Goal: Task Accomplishment & Management: Complete application form

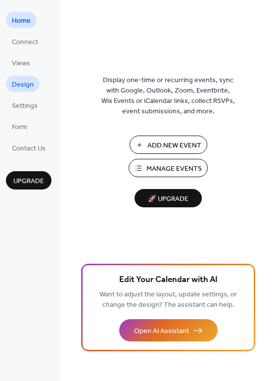
click at [23, 80] on span "Design" at bounding box center [23, 85] width 22 height 10
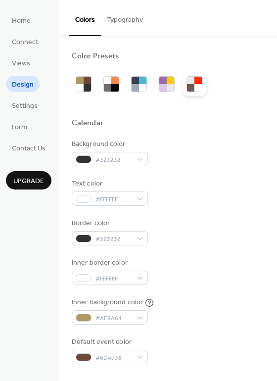
click at [196, 84] on div at bounding box center [197, 87] width 7 height 7
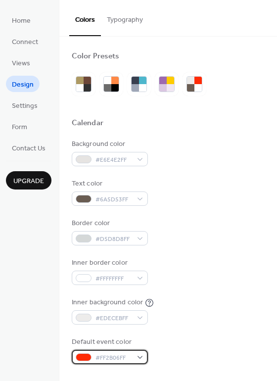
click at [142, 356] on div "#FF2B06FF" at bounding box center [110, 356] width 76 height 14
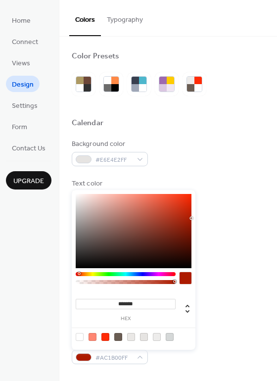
type input "*******"
drag, startPoint x: 189, startPoint y: 193, endPoint x: 194, endPoint y: 216, distance: 24.3
click at [194, 216] on div "******* hex" at bounding box center [134, 270] width 124 height 160
click at [188, 278] on div at bounding box center [185, 278] width 12 height 12
click at [85, 357] on div at bounding box center [84, 357] width 16 height 8
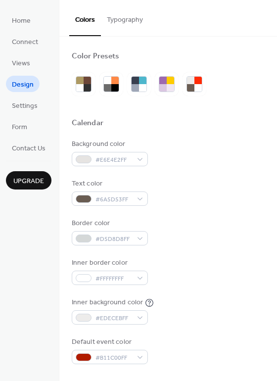
click at [236, 319] on div "Inner background color #EDECEBFF" at bounding box center [168, 310] width 193 height 27
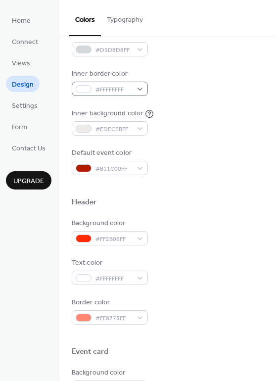
scroll to position [198, 0]
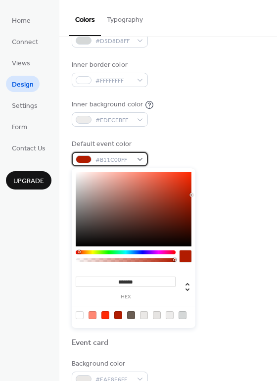
drag, startPoint x: 95, startPoint y: 158, endPoint x: 135, endPoint y: 159, distance: 40.1
click at [135, 159] on div "#B11C00FF" at bounding box center [110, 159] width 76 height 14
click at [128, 159] on span "#B11C00FF" at bounding box center [113, 160] width 37 height 10
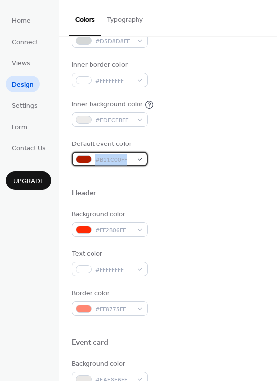
drag, startPoint x: 95, startPoint y: 159, endPoint x: 127, endPoint y: 161, distance: 31.7
click at [127, 161] on span "#B11C00FF" at bounding box center [113, 160] width 37 height 10
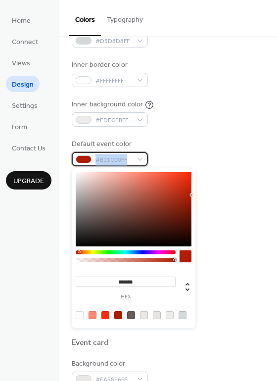
copy span "#B11C00FF"
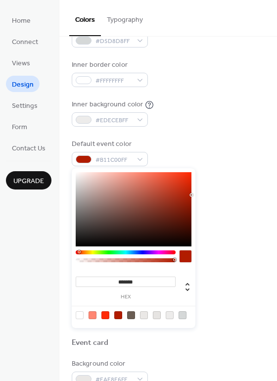
click at [234, 147] on div "Default event color #B11C00FF" at bounding box center [168, 152] width 193 height 27
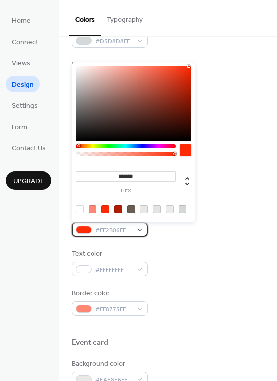
click at [109, 231] on span "#FF2B06FF" at bounding box center [113, 230] width 37 height 10
drag, startPoint x: 127, startPoint y: 232, endPoint x: 85, endPoint y: 228, distance: 41.8
click at [85, 228] on div "#FF2B06FF" at bounding box center [110, 229] width 76 height 14
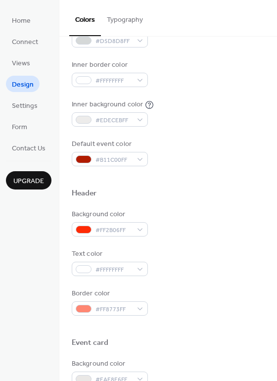
click at [208, 220] on div "Background color #FF2B06FF" at bounding box center [168, 222] width 193 height 27
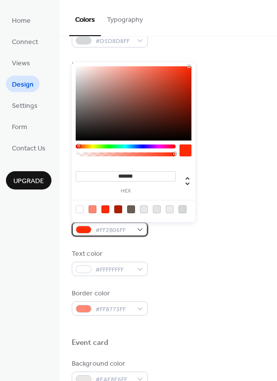
click at [114, 229] on span "#FF2B06FF" at bounding box center [113, 230] width 37 height 10
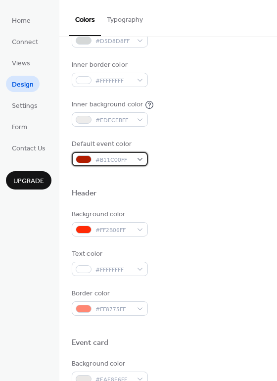
click at [103, 161] on span "#B11C00FF" at bounding box center [113, 160] width 37 height 10
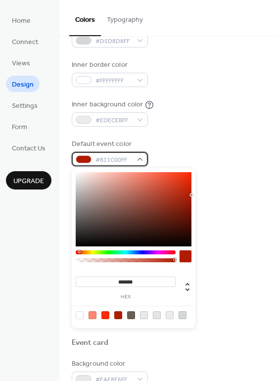
click at [129, 157] on span "#B11C00FF" at bounding box center [113, 160] width 37 height 10
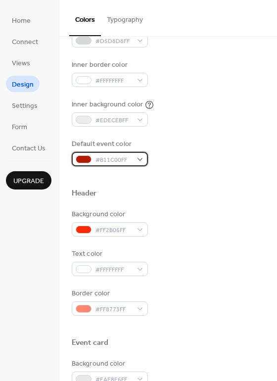
click at [84, 158] on div at bounding box center [84, 159] width 16 height 8
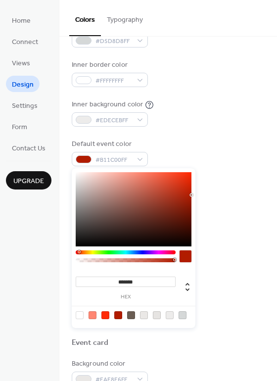
drag, startPoint x: 148, startPoint y: 280, endPoint x: 45, endPoint y: 279, distance: 102.8
click at [45, 279] on body "Home Connect Views Design Settings Form Contact Us Upgrade Design Upgrade Color…" at bounding box center [138, 190] width 277 height 381
click at [221, 147] on div "Default event color #B11C00FF" at bounding box center [168, 152] width 193 height 27
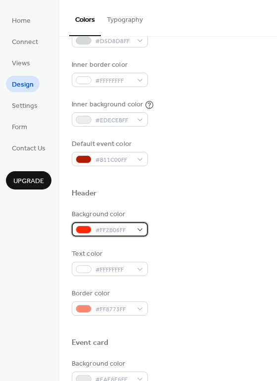
click at [121, 227] on span "#FF2B06FF" at bounding box center [113, 230] width 37 height 10
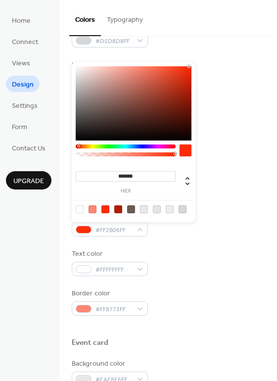
drag, startPoint x: 147, startPoint y: 172, endPoint x: 5, endPoint y: 191, distance: 143.0
click at [5, 191] on body "Home Connect Views Design Settings Form Contact Us Upgrade Design Upgrade Color…" at bounding box center [138, 190] width 277 height 381
paste input
type input "*******"
click at [228, 222] on div "Background color #B11C00FF" at bounding box center [168, 222] width 193 height 27
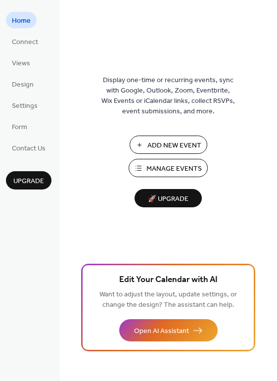
click at [171, 146] on span "Add New Event" at bounding box center [174, 145] width 54 height 10
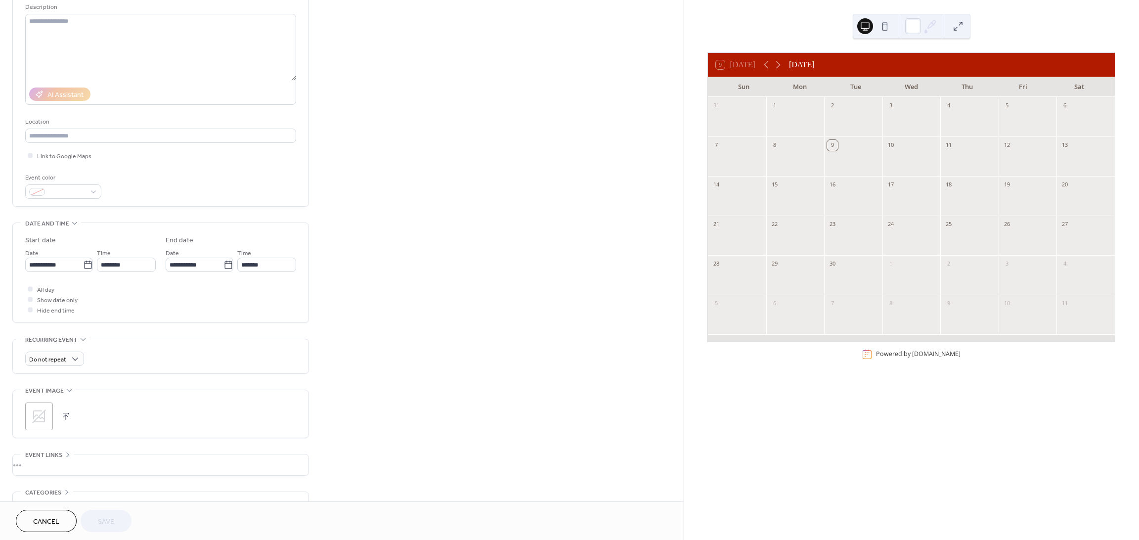
scroll to position [96, 0]
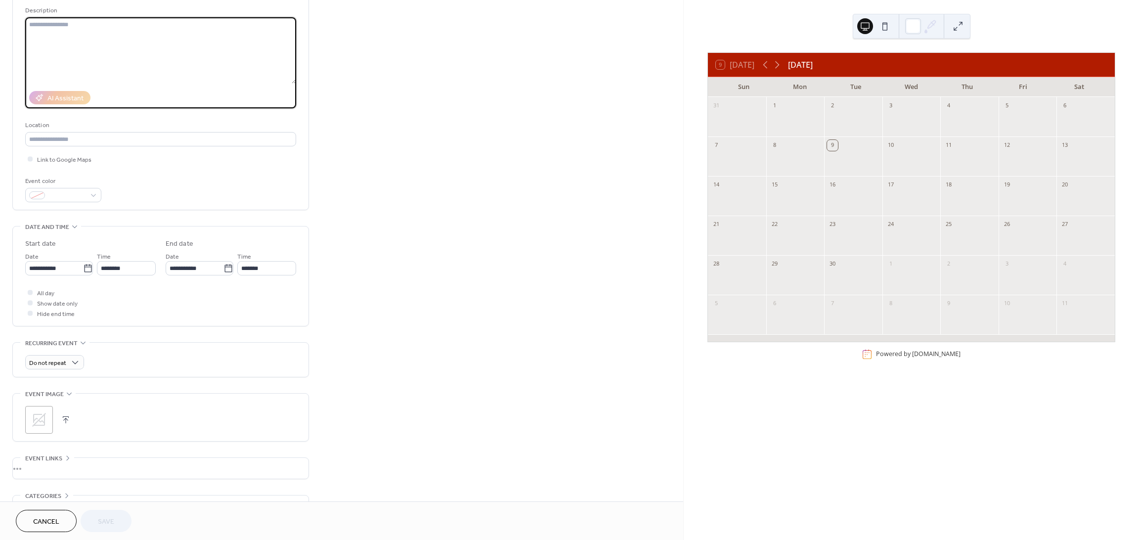
click at [85, 24] on textarea at bounding box center [160, 50] width 271 height 66
type textarea "*"
type textarea "**********"
click at [223, 271] on icon at bounding box center [228, 268] width 10 height 10
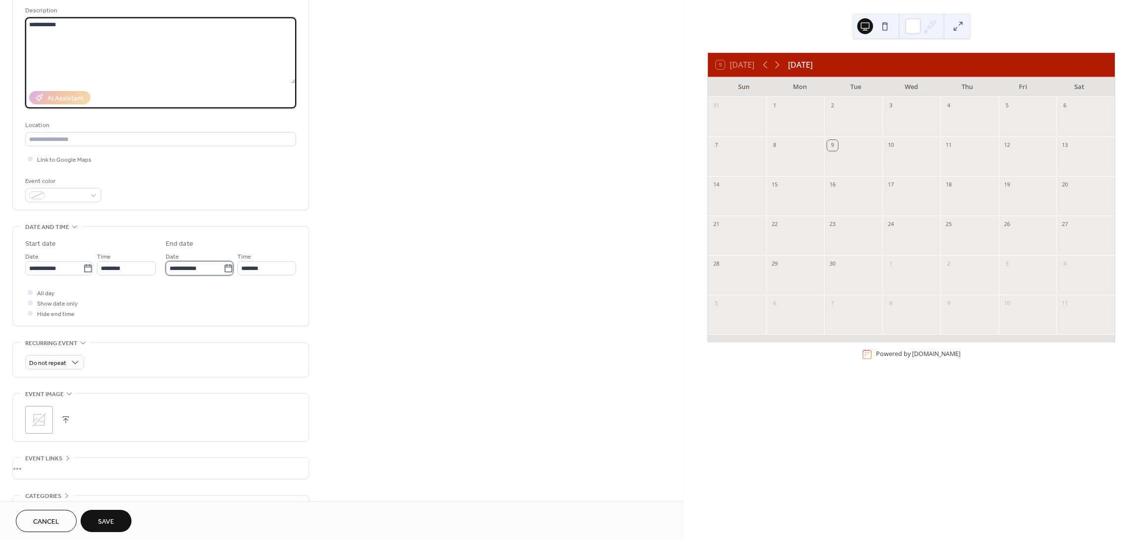
click at [222, 271] on input "**********" at bounding box center [195, 268] width 58 height 14
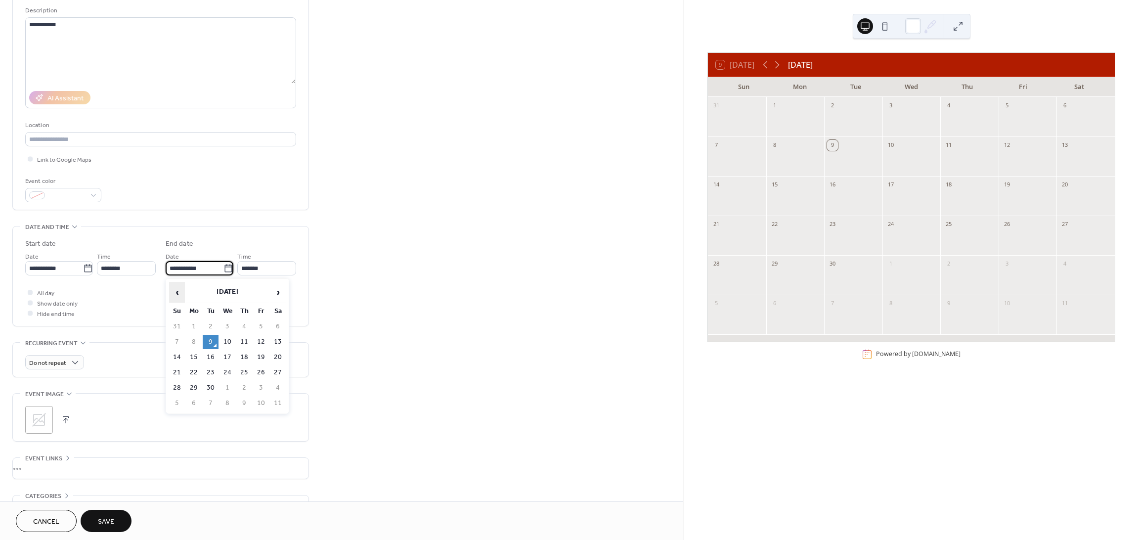
click at [177, 293] on span "‹" at bounding box center [177, 292] width 15 height 20
click at [260, 384] on td "29" at bounding box center [261, 388] width 16 height 14
click at [429, 232] on div "**********" at bounding box center [341, 261] width 683 height 605
click at [83, 269] on icon at bounding box center [88, 268] width 10 height 10
click at [82, 269] on input "**********" at bounding box center [54, 268] width 58 height 14
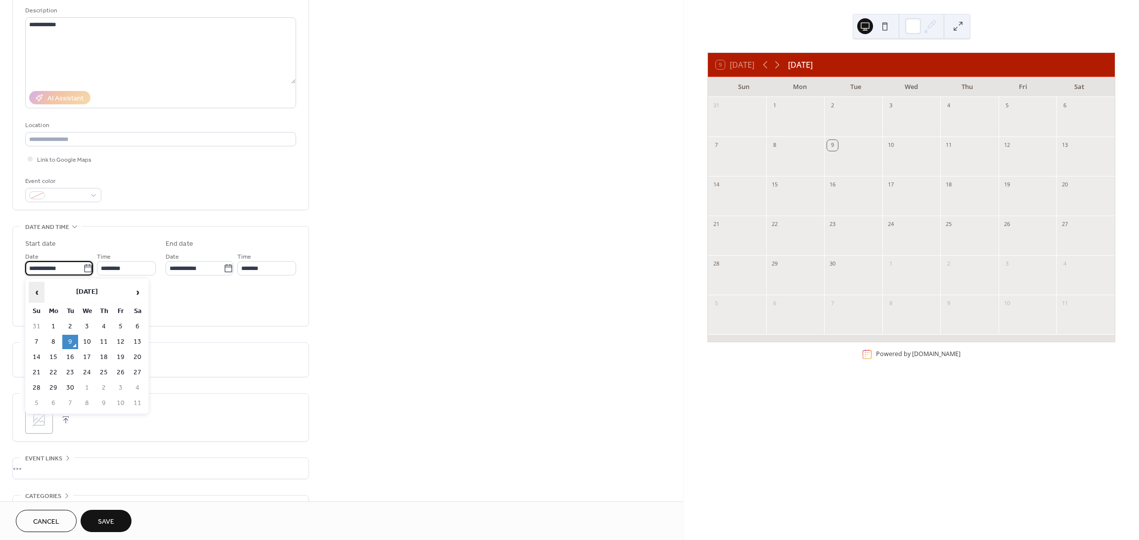
click at [38, 288] on span "‹" at bounding box center [36, 292] width 15 height 20
click at [122, 384] on td "29" at bounding box center [121, 388] width 16 height 14
type input "**********"
click at [135, 266] on input "********" at bounding box center [126, 268] width 59 height 14
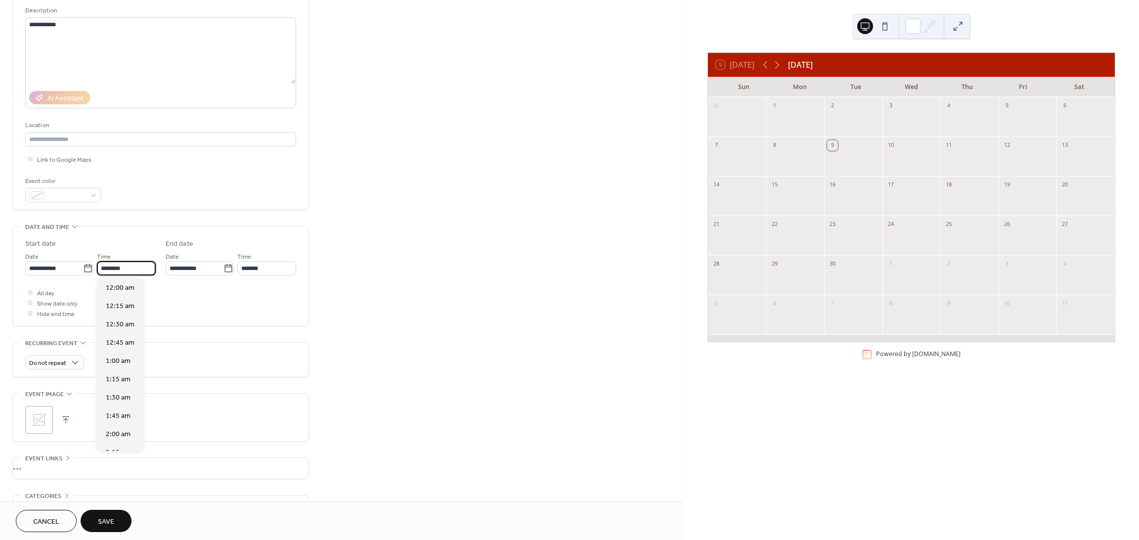
scroll to position [878, 0]
click at [389, 230] on div "**********" at bounding box center [341, 261] width 683 height 605
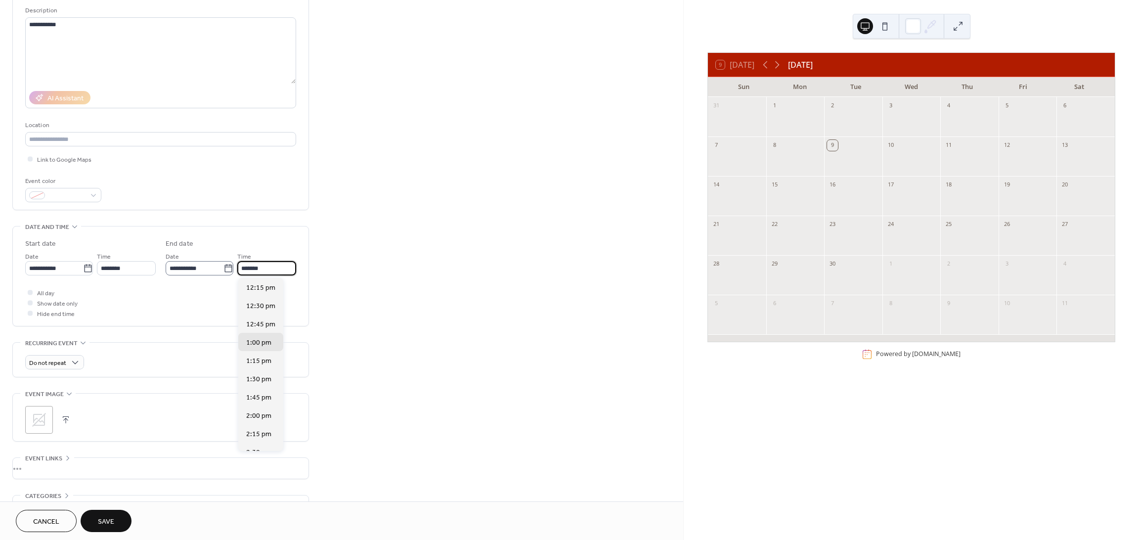
drag, startPoint x: 271, startPoint y: 267, endPoint x: 201, endPoint y: 265, distance: 70.7
click at [201, 265] on div "**********" at bounding box center [231, 263] width 130 height 25
click at [51, 301] on span "Show date only" at bounding box center [57, 304] width 41 height 10
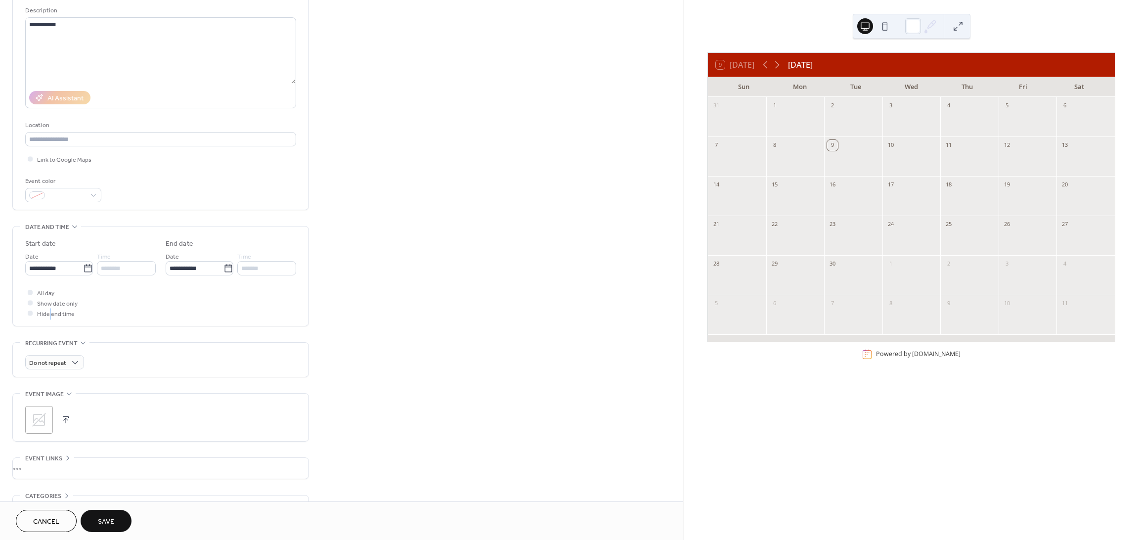
click at [50, 313] on span "Hide end time" at bounding box center [56, 314] width 38 height 10
click at [32, 311] on div at bounding box center [30, 312] width 5 height 5
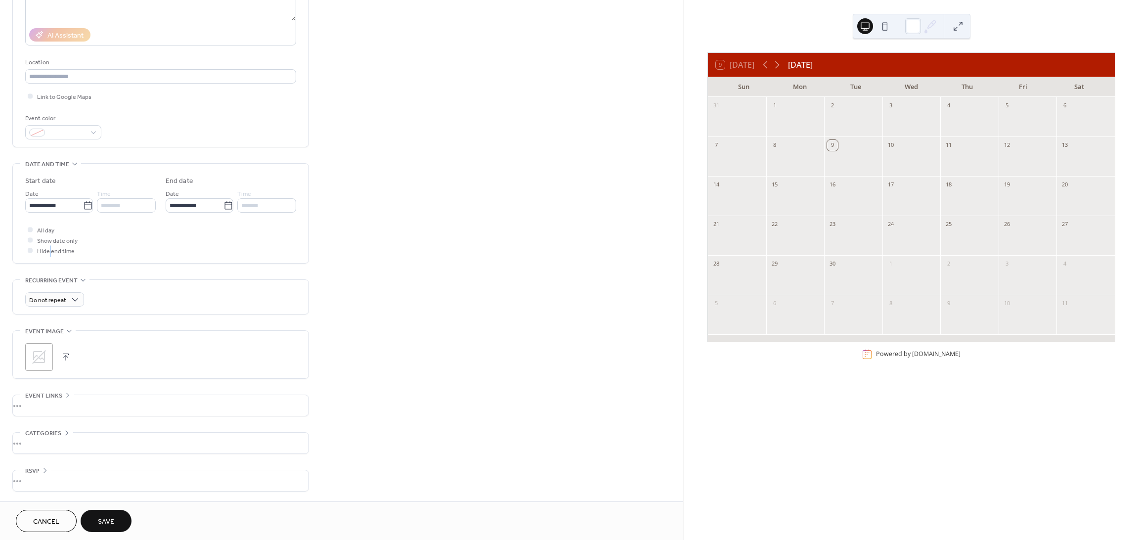
scroll to position [162, 0]
click at [46, 354] on icon at bounding box center [39, 357] width 16 height 16
click at [109, 526] on span "Save" at bounding box center [106, 521] width 16 height 10
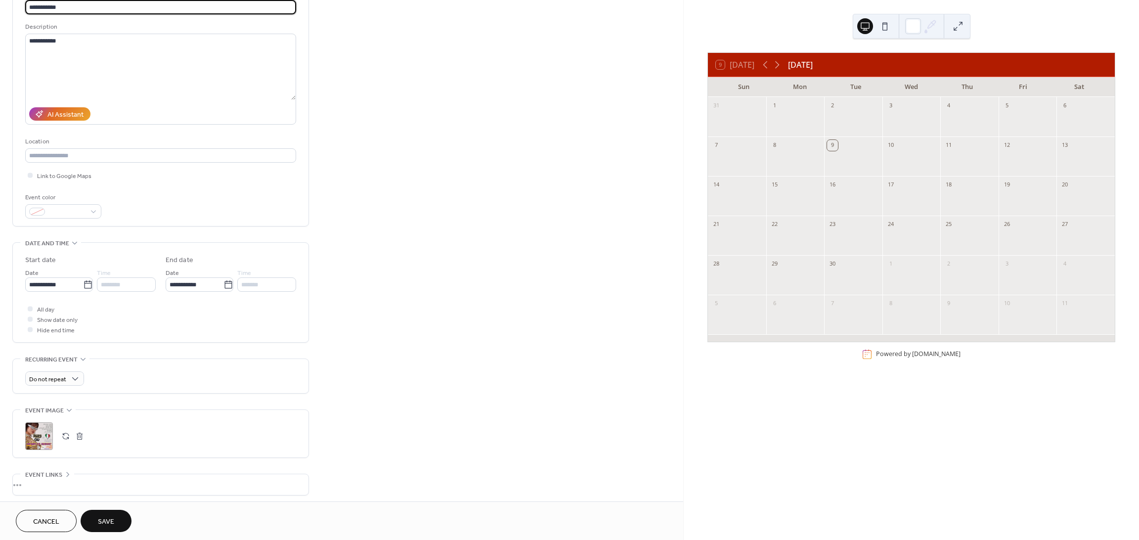
type input "**********"
click at [108, 525] on span "Save" at bounding box center [106, 521] width 16 height 10
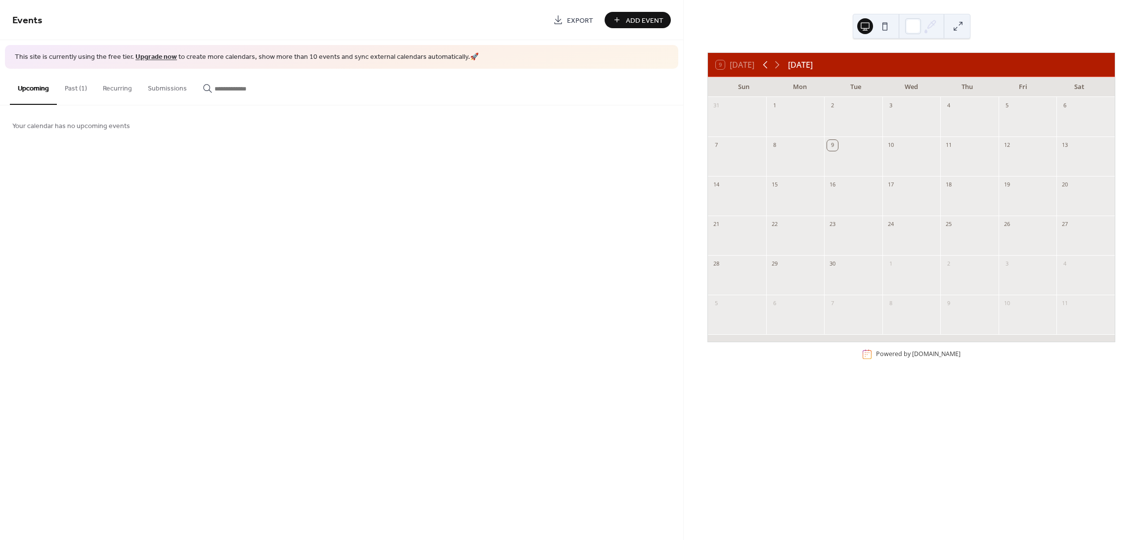
click at [766, 62] on icon at bounding box center [765, 65] width 12 height 12
click at [1017, 279] on div "RETRO PARTY" at bounding box center [1026, 280] width 38 height 8
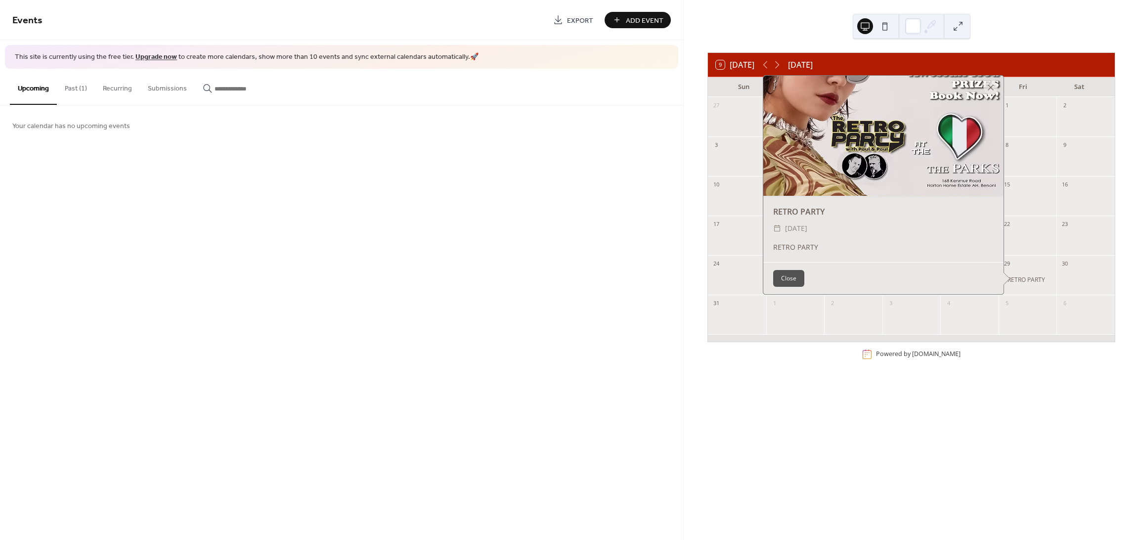
click at [791, 282] on button "Close" at bounding box center [788, 278] width 31 height 17
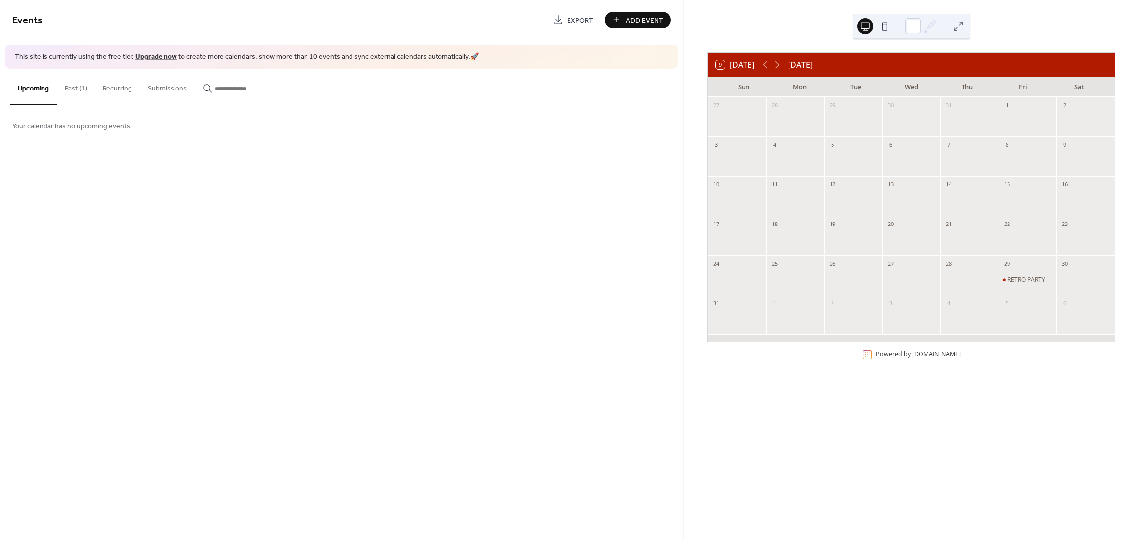
click at [503, 149] on div "Events Export Add Event This site is currently using the free tier. Upgrade now…" at bounding box center [341, 270] width 683 height 540
